Goal: Find specific page/section: Find specific page/section

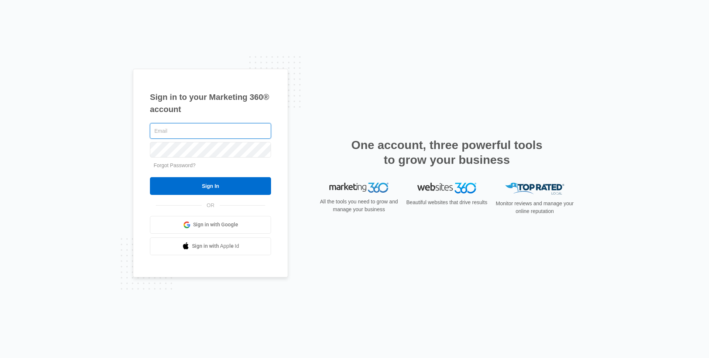
type input "[PERSON_NAME][EMAIL_ADDRESS][PERSON_NAME][DOMAIN_NAME]"
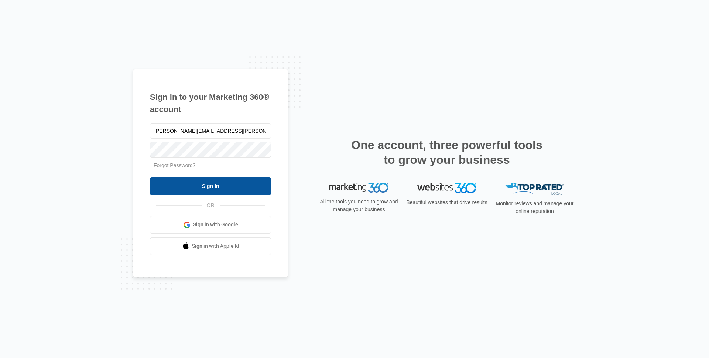
click at [177, 187] on input "Sign In" at bounding box center [210, 186] width 121 height 18
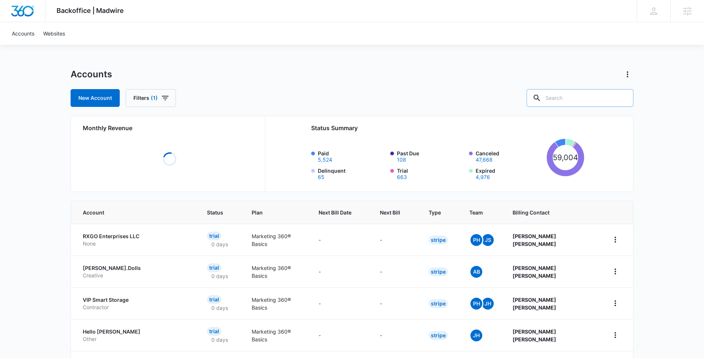
click at [581, 99] on input "text" at bounding box center [579, 98] width 107 height 18
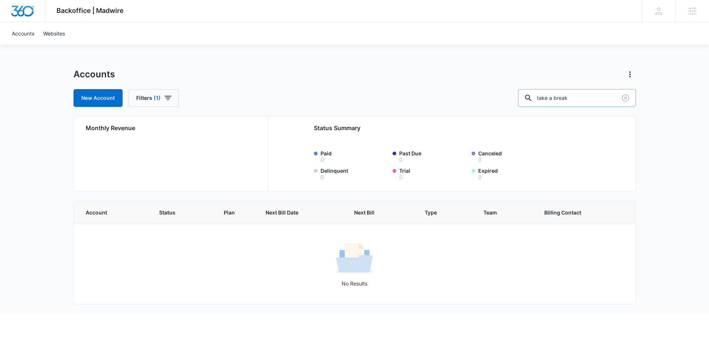
click at [574, 97] on input "take a break" at bounding box center [577, 98] width 118 height 18
click at [594, 103] on input "takeabreak" at bounding box center [577, 98] width 118 height 18
click at [151, 97] on button "Filters (1)" at bounding box center [154, 98] width 50 height 18
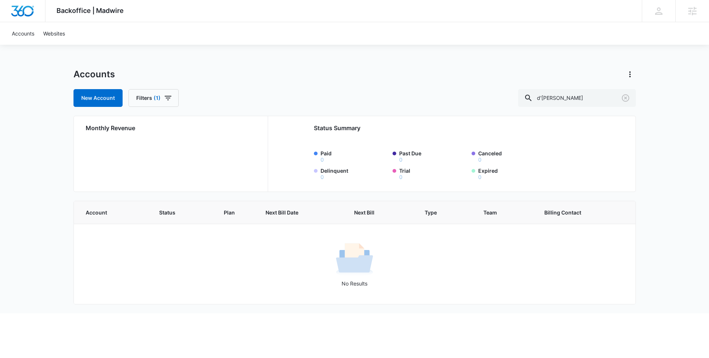
click at [248, 90] on div "New Account Filters (1) d'arla" at bounding box center [355, 98] width 563 height 18
drag, startPoint x: 186, startPoint y: 91, endPoint x: 177, endPoint y: 92, distance: 8.6
click at [185, 91] on div "New Account Filters (1) d'arla" at bounding box center [355, 98] width 563 height 18
click at [164, 96] on icon "button" at bounding box center [168, 97] width 9 height 9
click at [177, 142] on icon "Clear" at bounding box center [177, 144] width 5 height 5
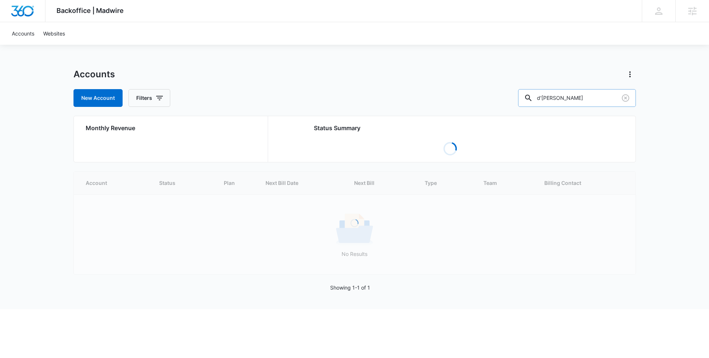
click at [588, 96] on input "d'arla" at bounding box center [577, 98] width 118 height 18
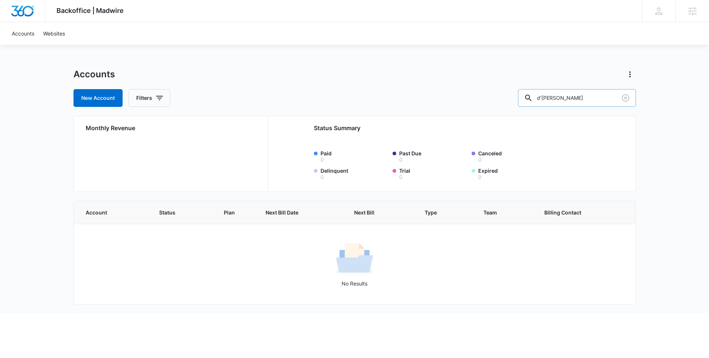
click at [561, 97] on input "d'arla" at bounding box center [577, 98] width 118 height 18
type input "darla"
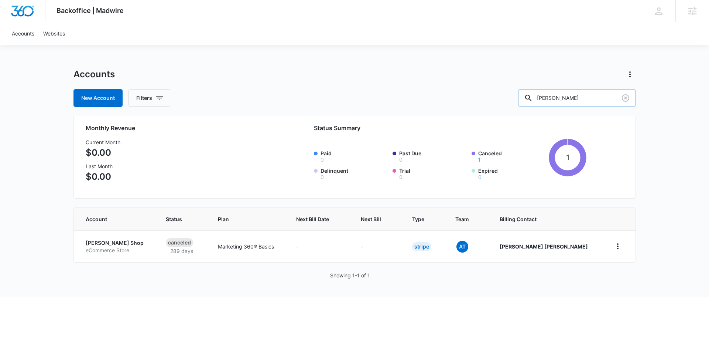
click at [599, 92] on input "darla" at bounding box center [577, 98] width 118 height 18
drag, startPoint x: 597, startPoint y: 95, endPoint x: 590, endPoint y: 97, distance: 6.9
click at [597, 96] on input "darla" at bounding box center [577, 98] width 118 height 18
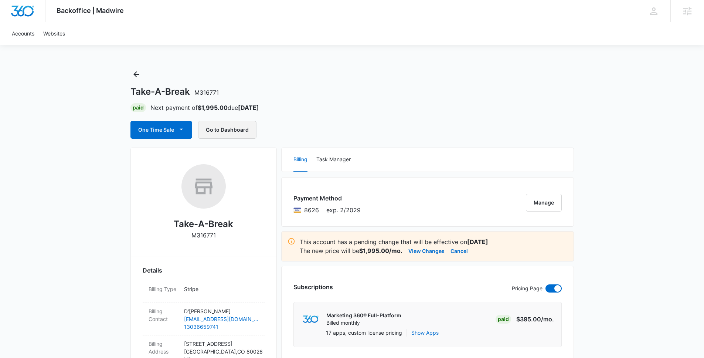
click at [221, 136] on button "Go to Dashboard" at bounding box center [227, 130] width 58 height 18
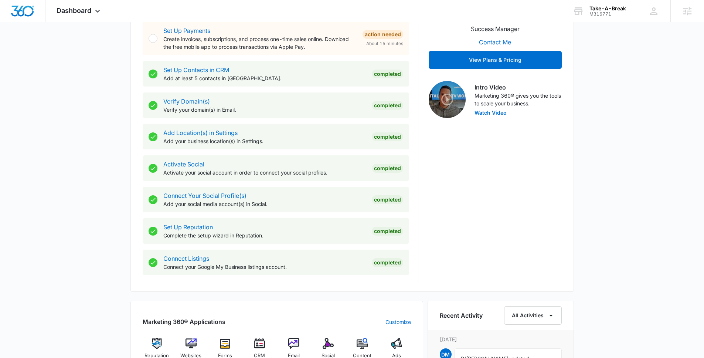
scroll to position [456, 0]
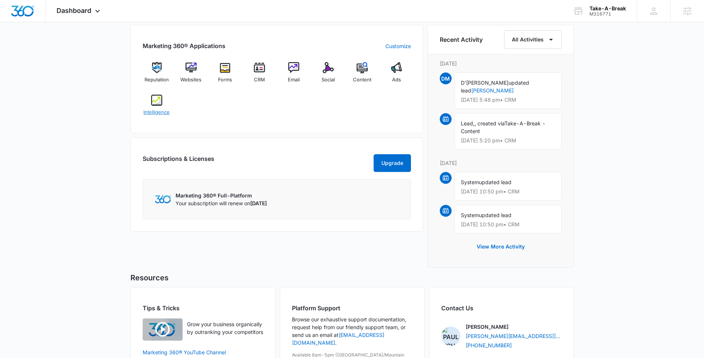
click at [151, 100] on img at bounding box center [156, 100] width 11 height 11
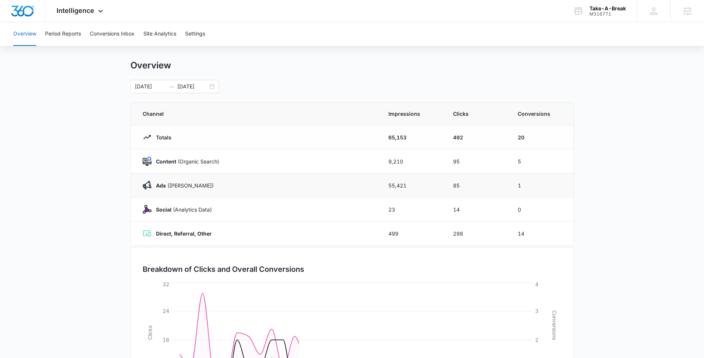
scroll to position [14, 0]
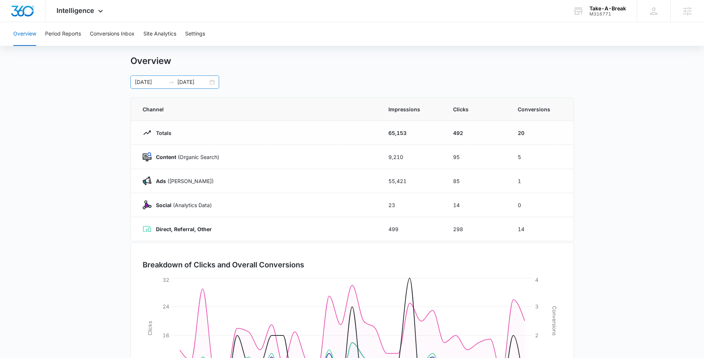
drag, startPoint x: 212, startPoint y: 78, endPoint x: 211, endPoint y: 82, distance: 4.3
click at [212, 79] on div "07/22/2025 08/21/2025" at bounding box center [174, 81] width 89 height 13
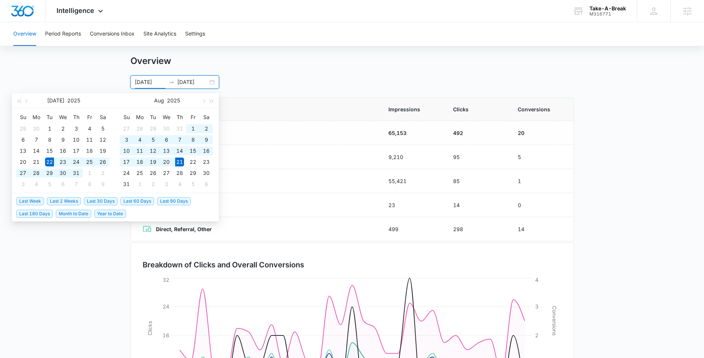
click at [211, 83] on div "07/22/2025 08/21/2025" at bounding box center [174, 81] width 89 height 13
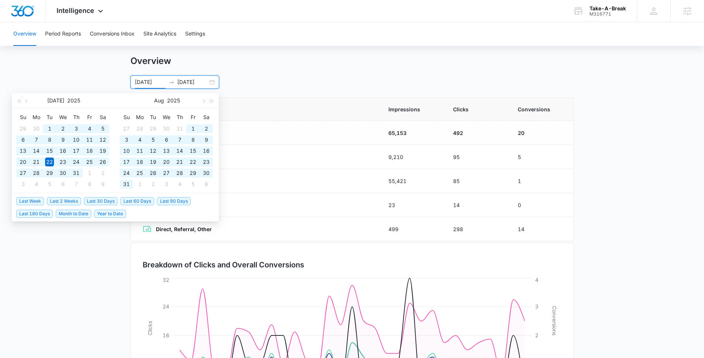
click at [41, 213] on span "Last 180 Days" at bounding box center [34, 213] width 37 height 8
type input "[DATE]"
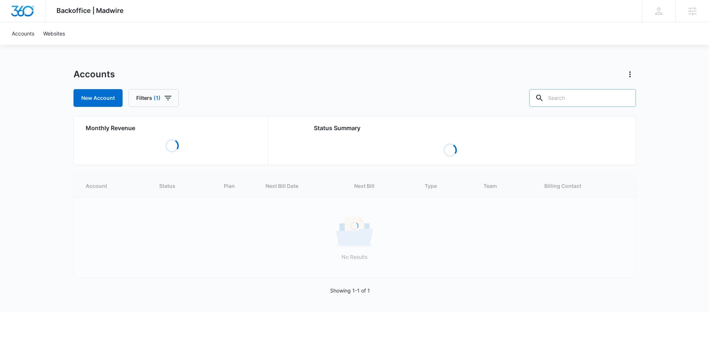
click at [585, 96] on input "text" at bounding box center [582, 98] width 107 height 18
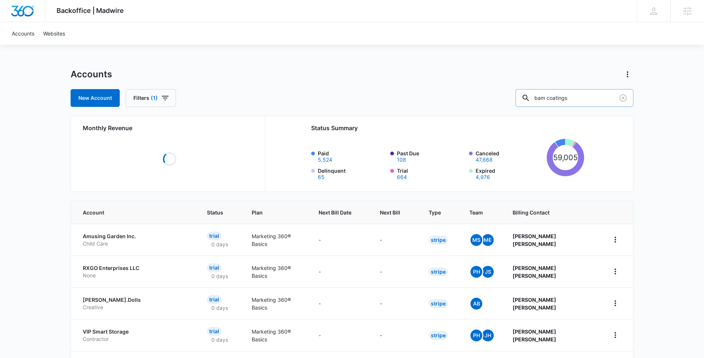
type input "bam coatings"
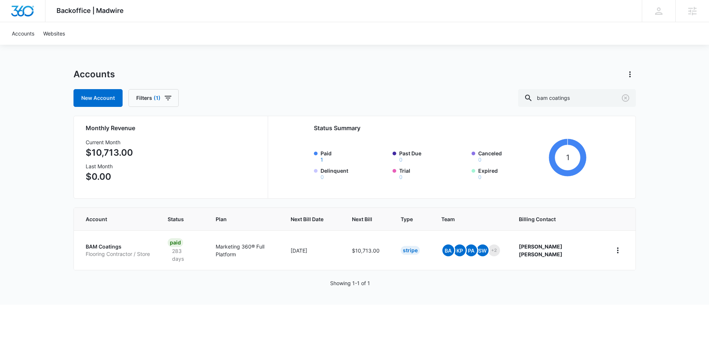
drag, startPoint x: 95, startPoint y: 240, endPoint x: 117, endPoint y: 244, distance: 21.7
click at [95, 243] on p "BAM Coatings" at bounding box center [118, 246] width 64 height 7
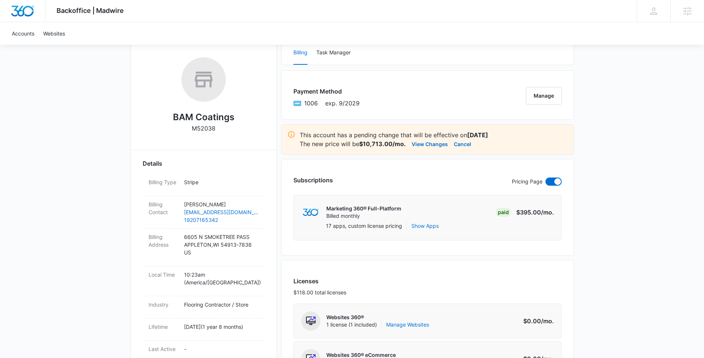
scroll to position [325, 0]
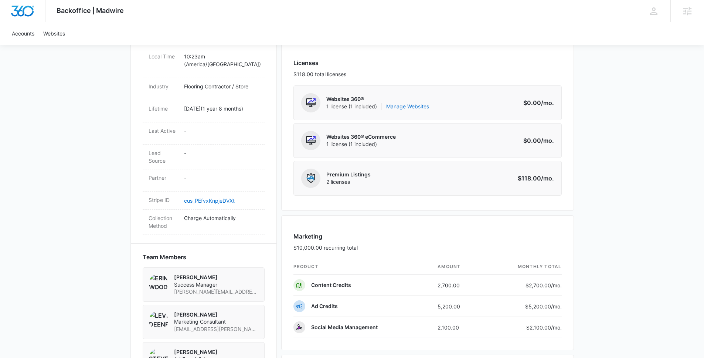
click at [69, 223] on div "Backoffice | Madwire Apps Settings RB Ryan Bullinger ryan.bullinger@madwire.com…" at bounding box center [352, 224] width 704 height 1098
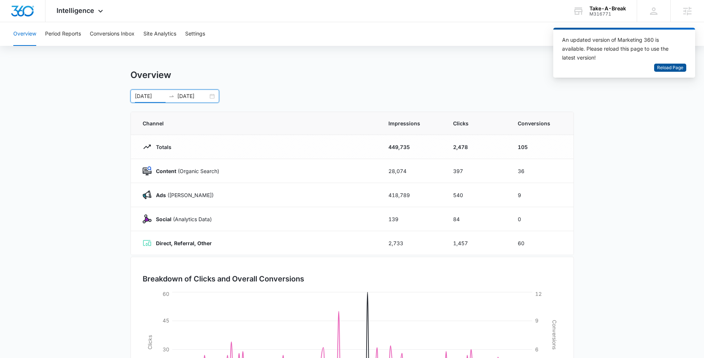
click at [678, 68] on span "Reload Page" at bounding box center [670, 67] width 26 height 7
